Goal: Find specific page/section: Find specific page/section

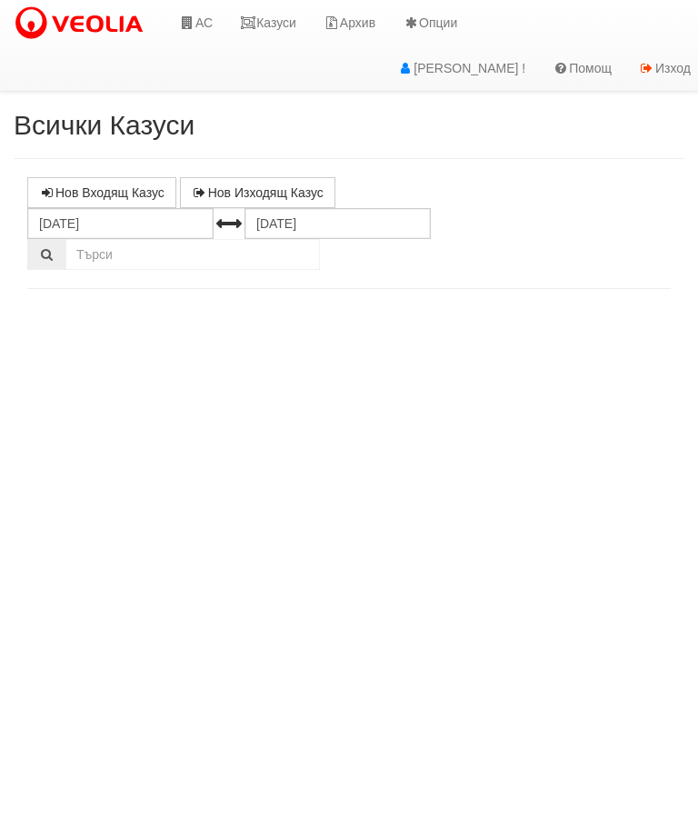
select select "10"
select select "1"
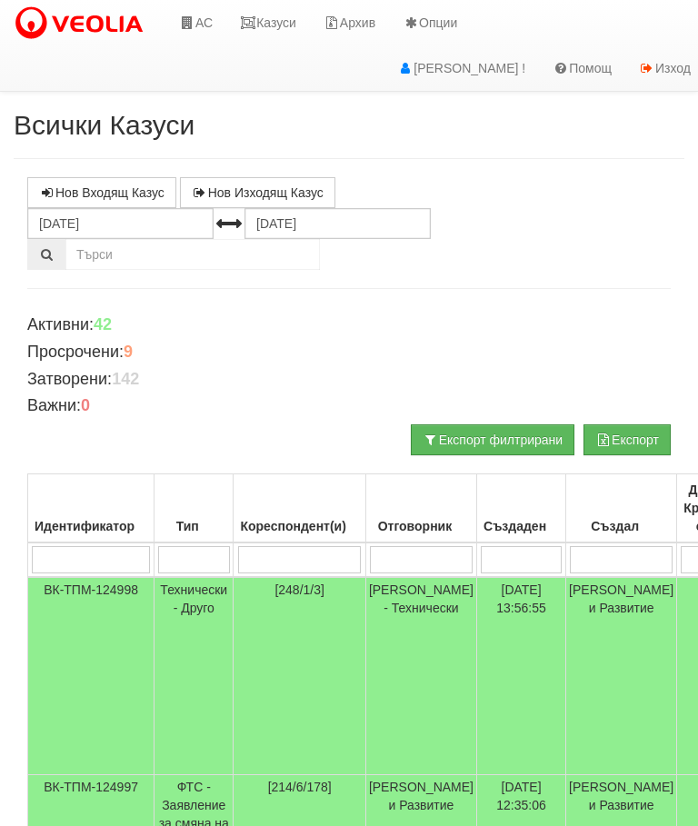
click at [262, 24] on link "Казуси" at bounding box center [268, 22] width 84 height 45
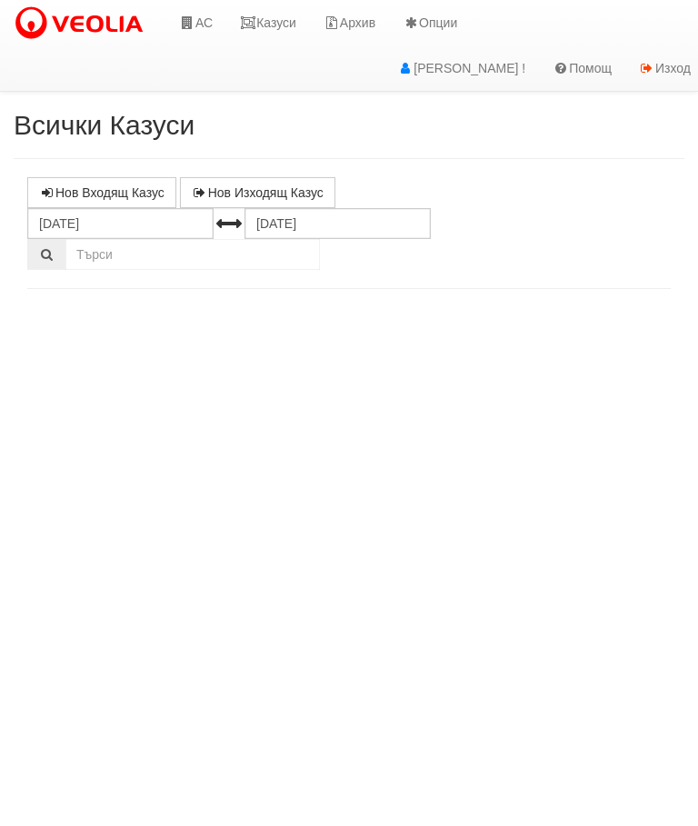
select select "10"
select select "1"
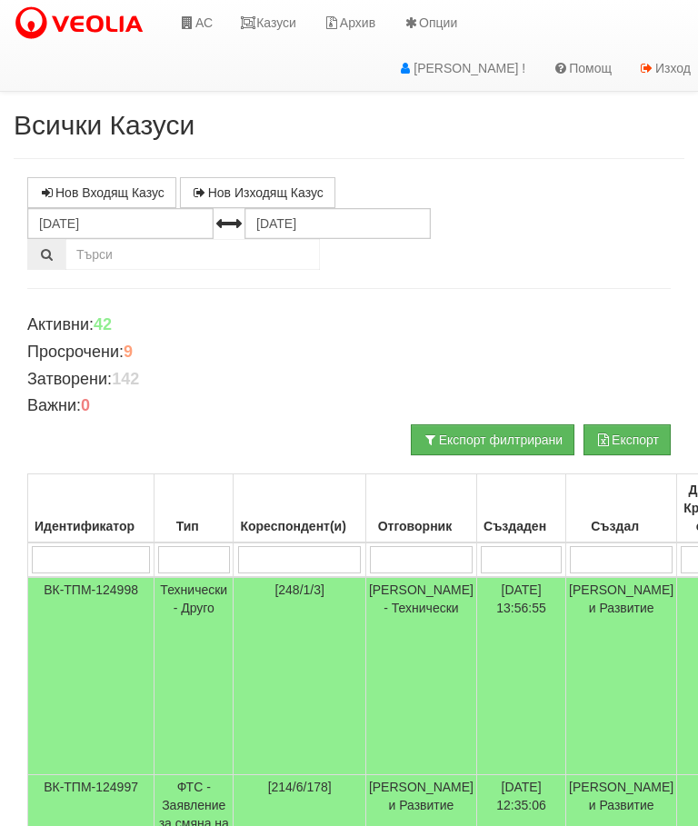
click at [196, 595] on td "Технически - Друго" at bounding box center [193, 676] width 79 height 198
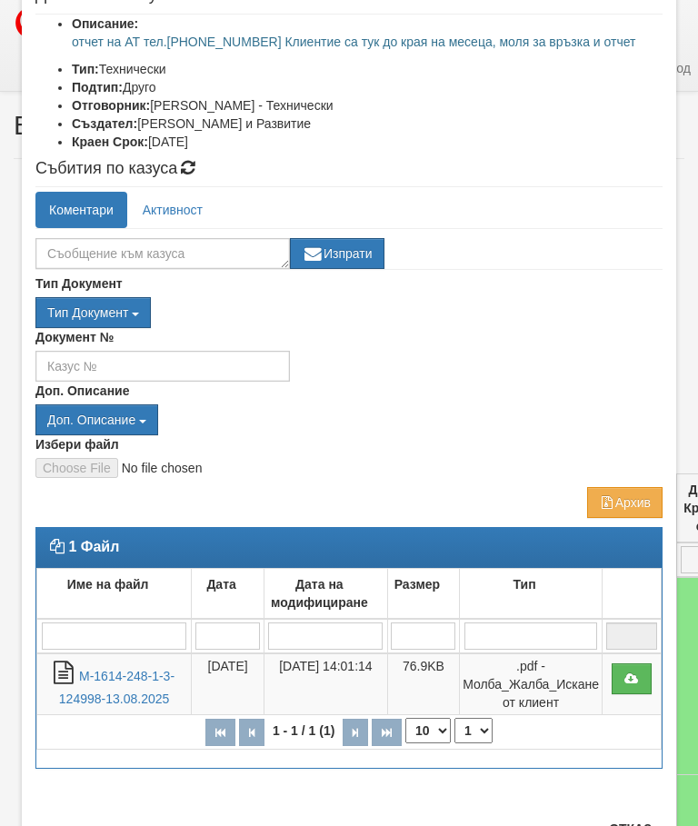
scroll to position [232, 0]
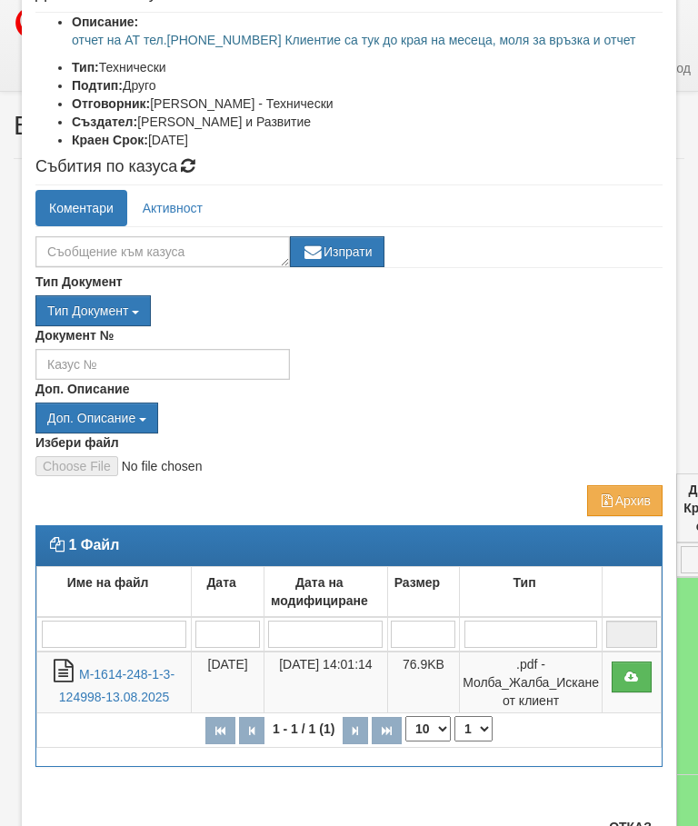
click at [121, 686] on link "М-1614-248-1-3-124998-13.08.2025" at bounding box center [116, 685] width 115 height 37
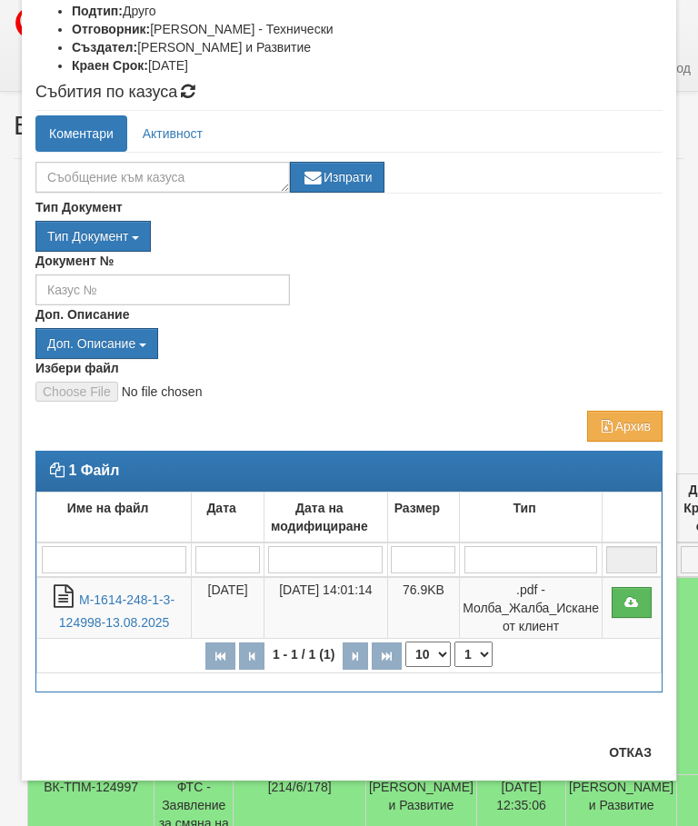
click at [631, 754] on button "Отказ" at bounding box center [630, 752] width 65 height 29
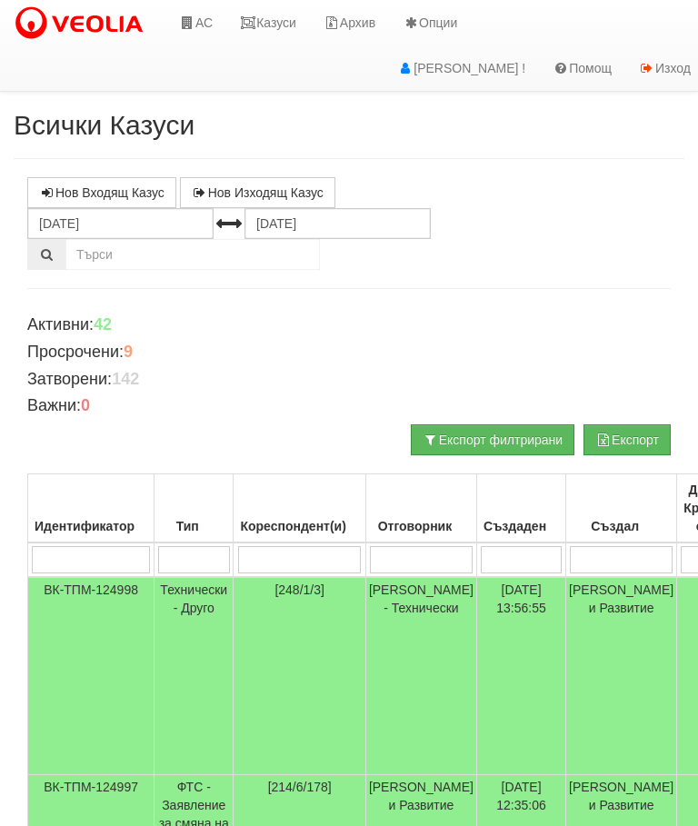
click at [265, 17] on link "Казуси" at bounding box center [268, 22] width 84 height 45
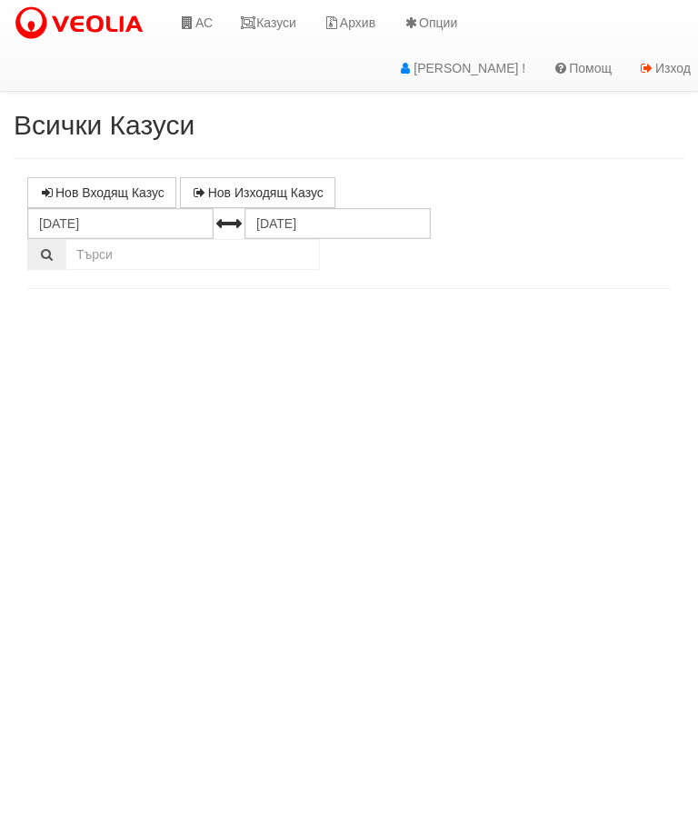
select select "10"
select select "1"
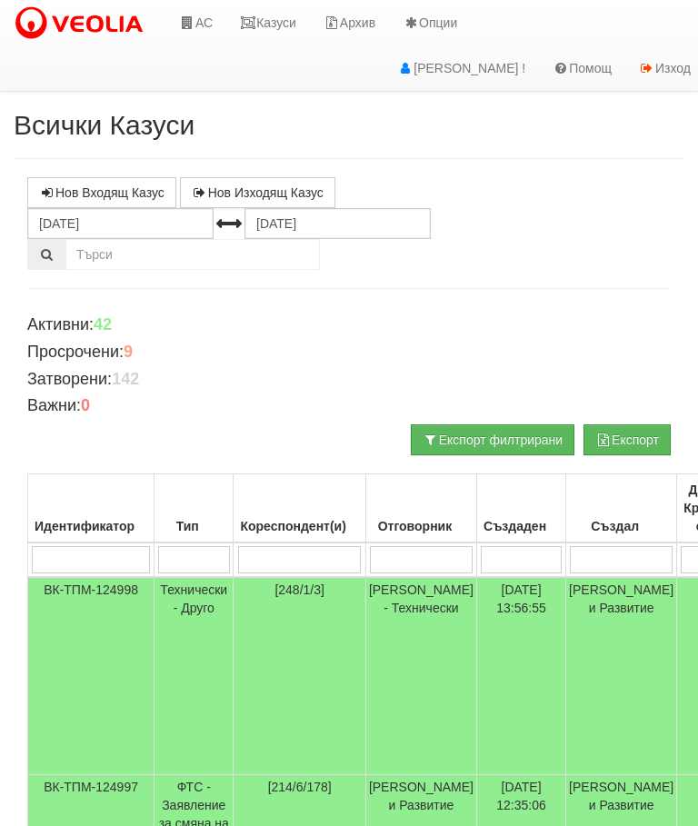
click at [277, 6] on link "Казуси" at bounding box center [268, 22] width 84 height 45
